Goal: Check status: Check status

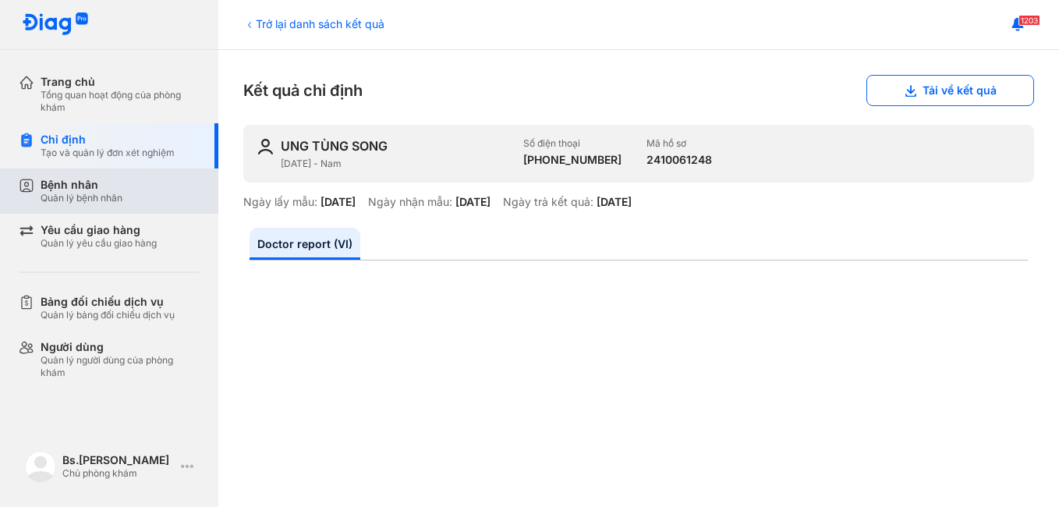
click at [108, 180] on div "Bệnh nhân" at bounding box center [82, 185] width 82 height 14
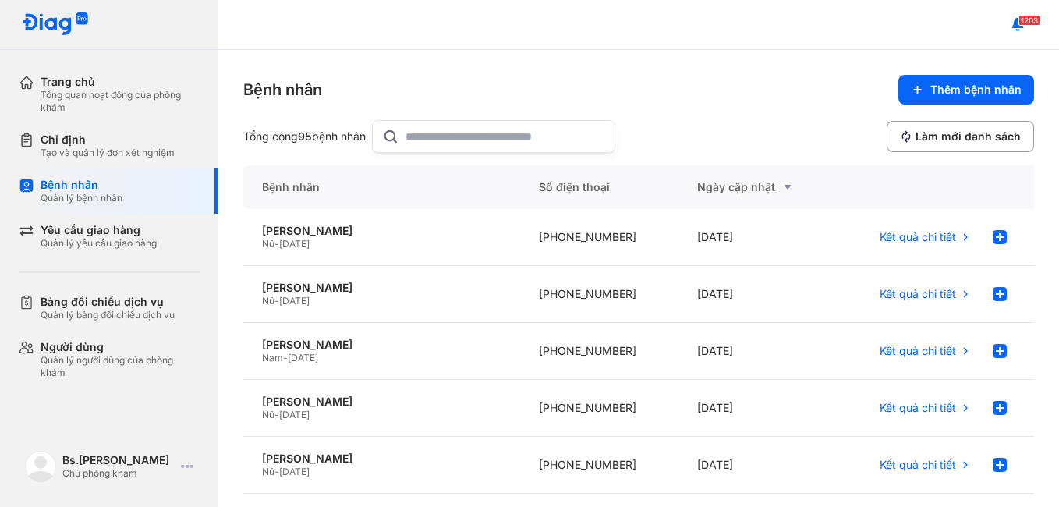
click at [488, 130] on input "text" at bounding box center [505, 136] width 200 height 31
type input "***"
click at [326, 292] on div "LÂM BÙI PHU" at bounding box center [381, 288] width 239 height 14
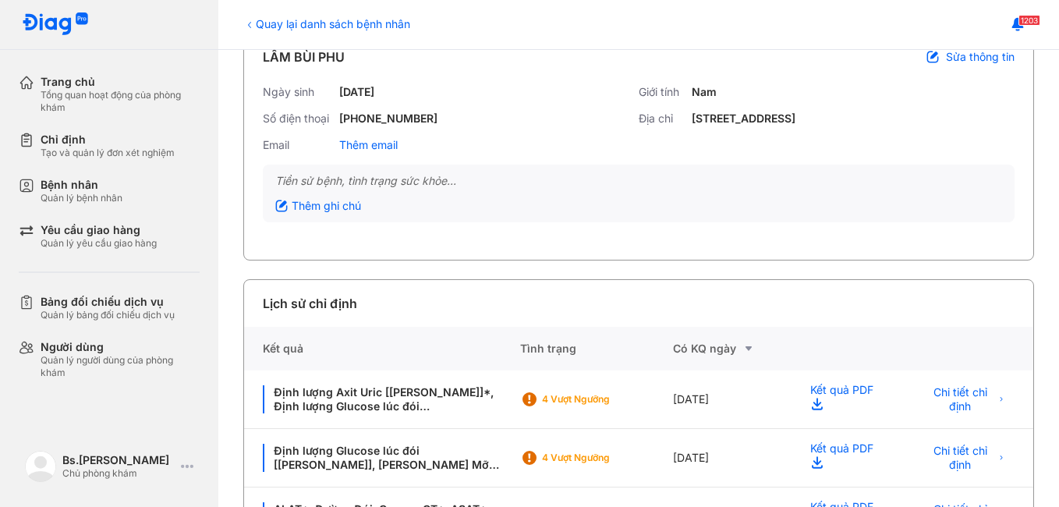
scroll to position [132, 0]
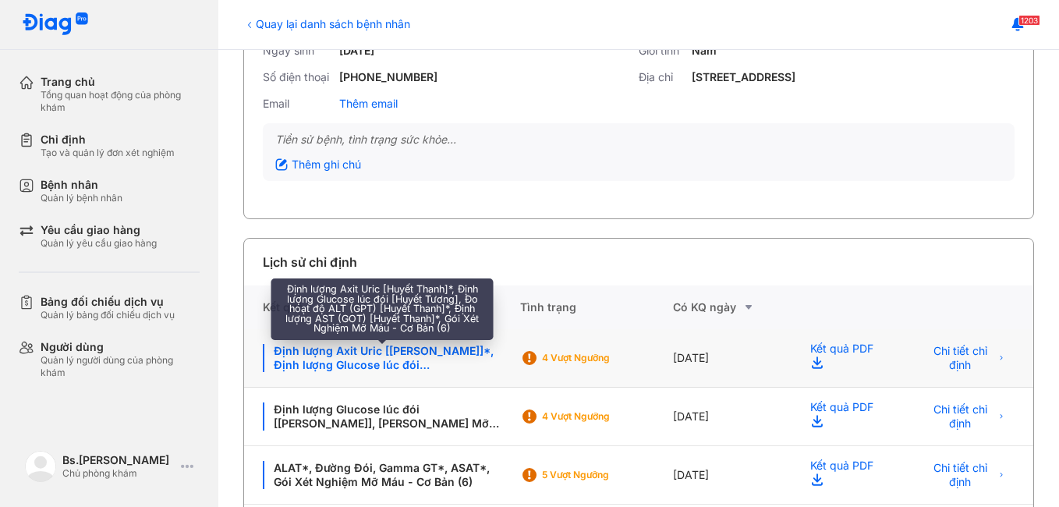
click at [428, 359] on div "Định lượng Axit Uric [Huyết Thanh]*, Định lượng Glucose lúc đói [Huyết Tương], …" at bounding box center [382, 358] width 239 height 28
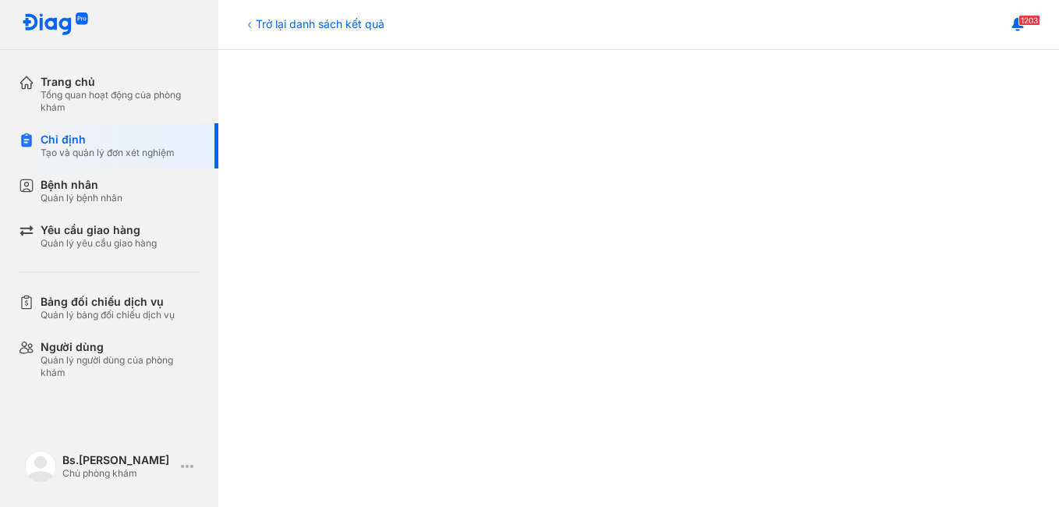
scroll to position [429, 0]
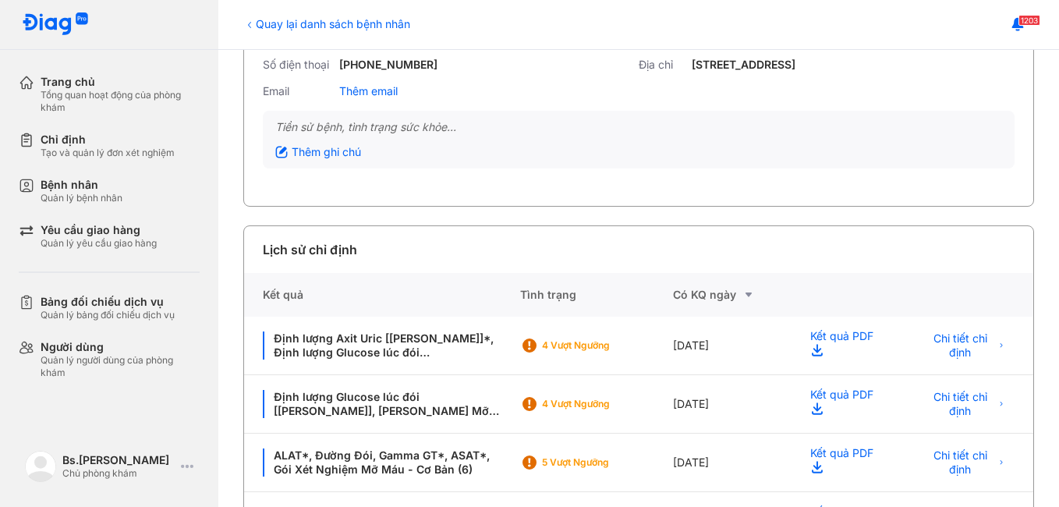
scroll to position [147, 0]
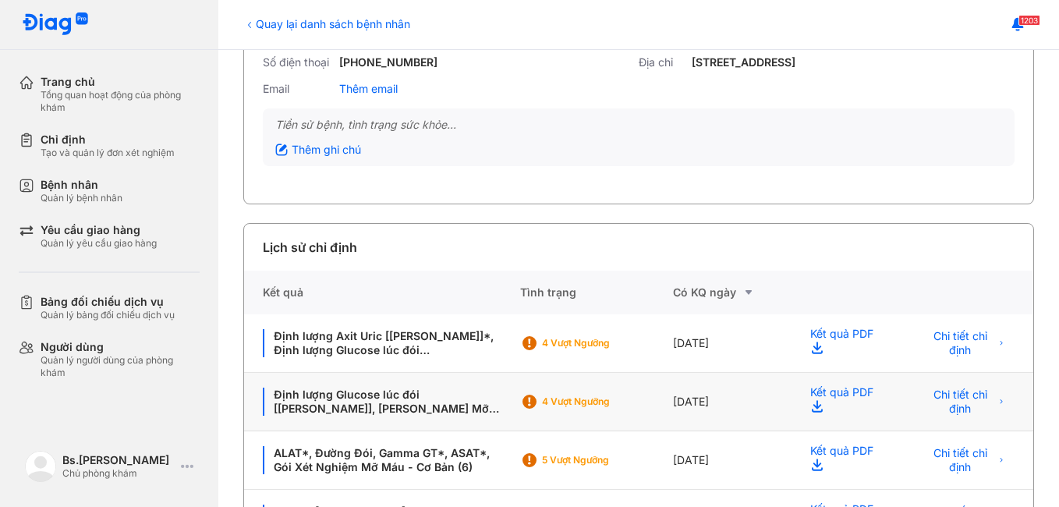
click at [425, 387] on div "Định lượng Glucose lúc đói [[PERSON_NAME]], [PERSON_NAME] Mỡ Máu - Cơ Bản (6)" at bounding box center [382, 402] width 276 height 58
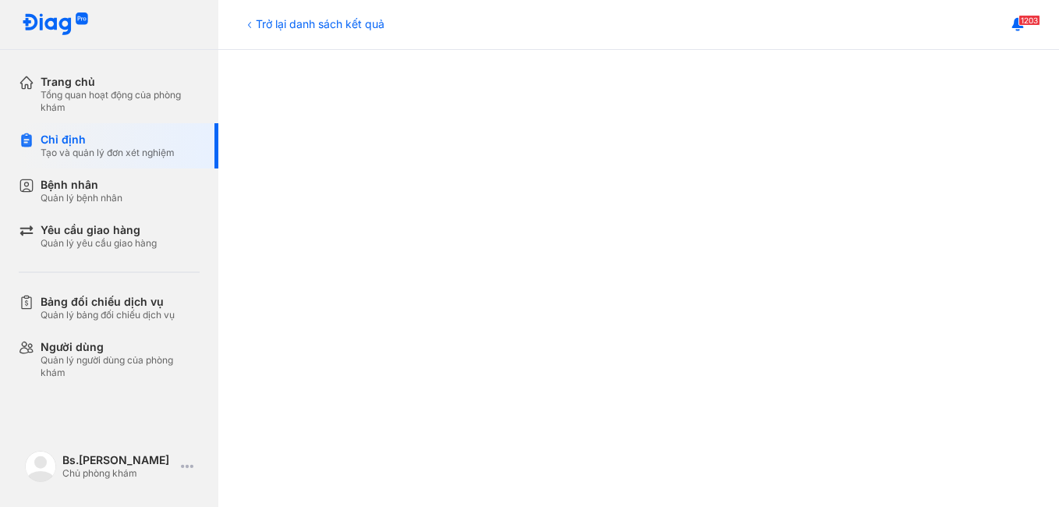
scroll to position [514, 0]
